Goal: Task Accomplishment & Management: Complete application form

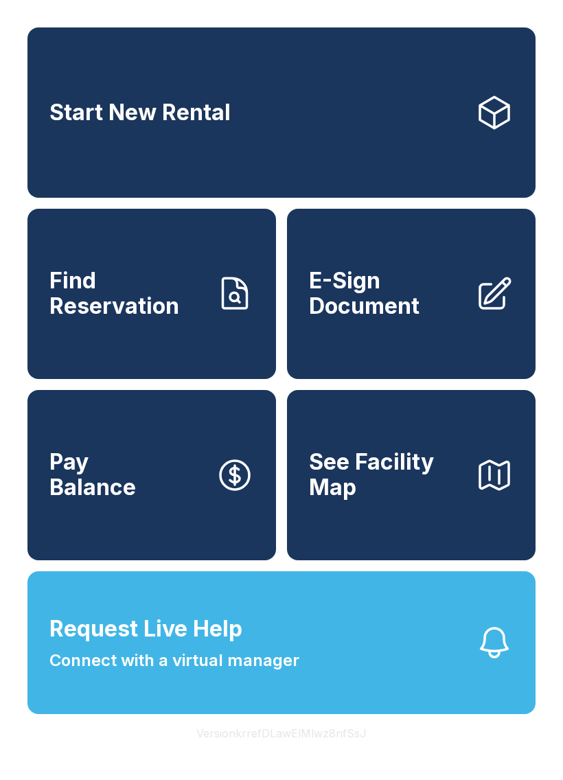
click at [301, 667] on button "Request Live Help Connect with a virtual manager" at bounding box center [281, 642] width 508 height 143
click at [377, 318] on span "E-Sign Document" at bounding box center [386, 293] width 155 height 50
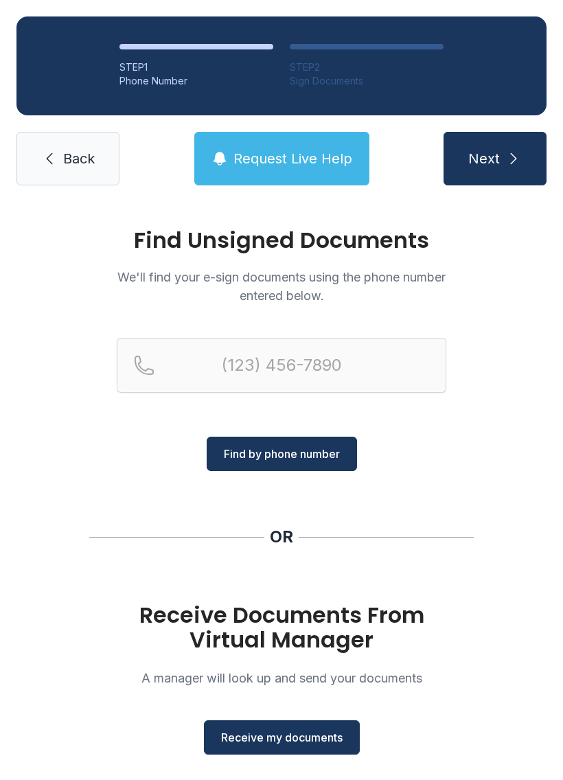
click at [288, 737] on span "Receive my documents" at bounding box center [281, 737] width 121 height 16
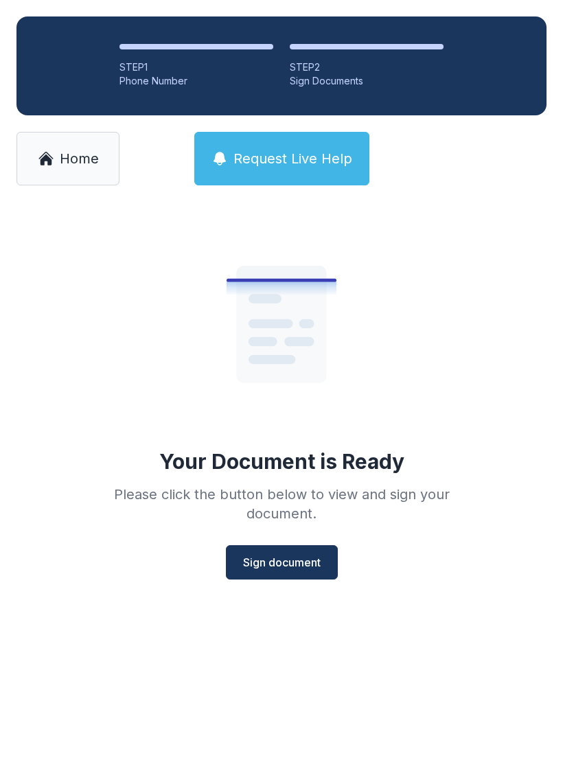
click at [292, 559] on span "Sign document" at bounding box center [282, 562] width 78 height 16
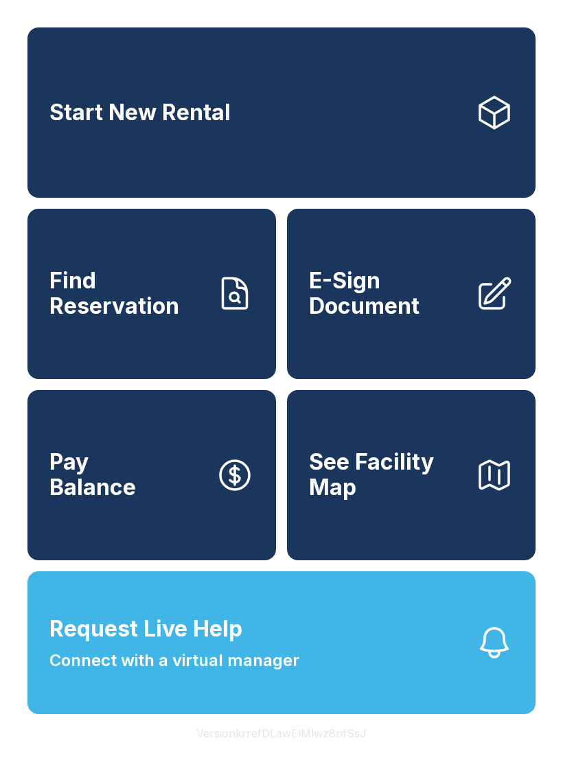
click at [181, 141] on link "Start New Rental" at bounding box center [281, 112] width 508 height 170
click at [376, 291] on span "E-Sign Document" at bounding box center [386, 293] width 155 height 50
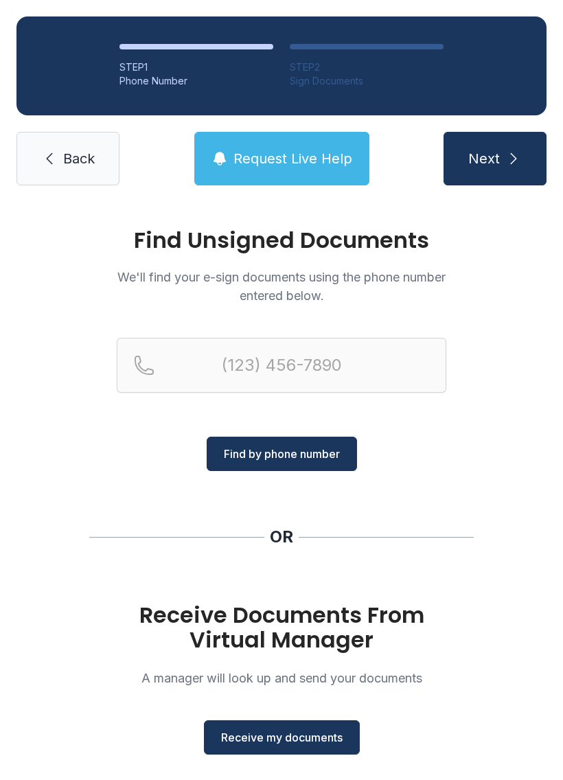
click at [284, 728] on button "Receive my documents" at bounding box center [282, 737] width 156 height 34
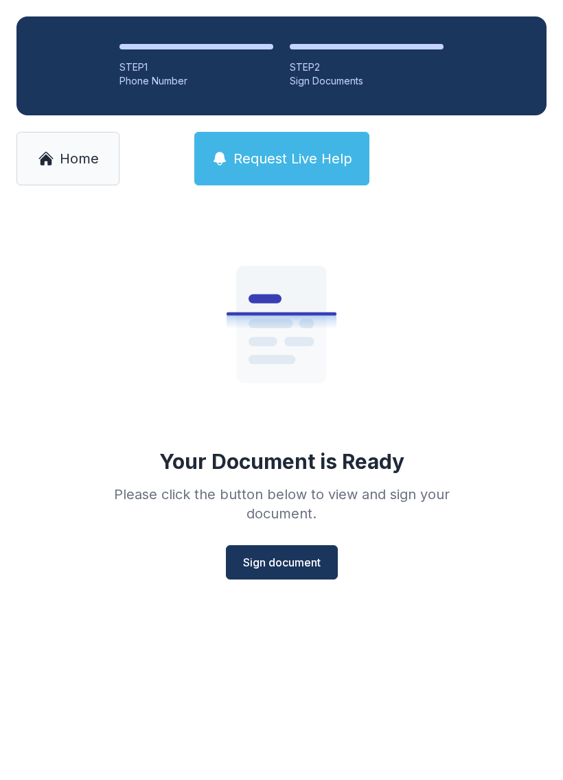
click at [294, 565] on span "Sign document" at bounding box center [282, 562] width 78 height 16
click at [299, 555] on span "Sign document" at bounding box center [282, 562] width 78 height 16
click at [279, 568] on span "Sign document" at bounding box center [282, 562] width 78 height 16
click at [294, 562] on span "Sign document" at bounding box center [282, 562] width 78 height 16
